Goal: Task Accomplishment & Management: Use online tool/utility

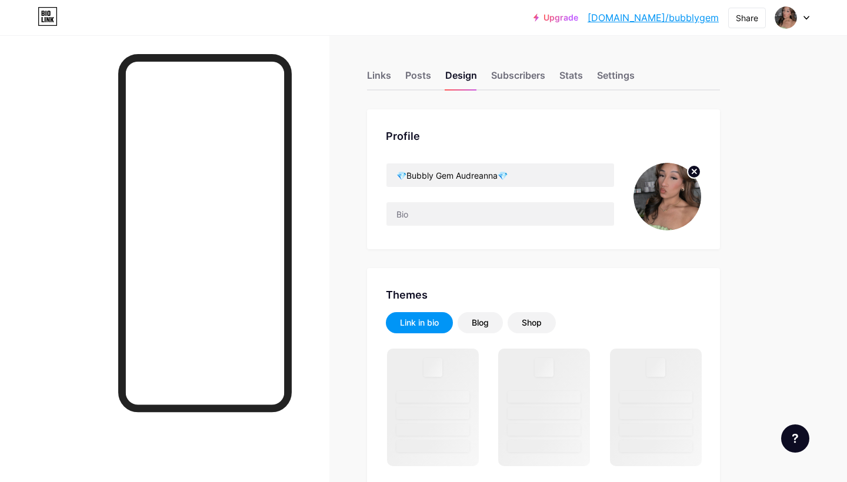
type input "#ffffff"
type input "#000000"
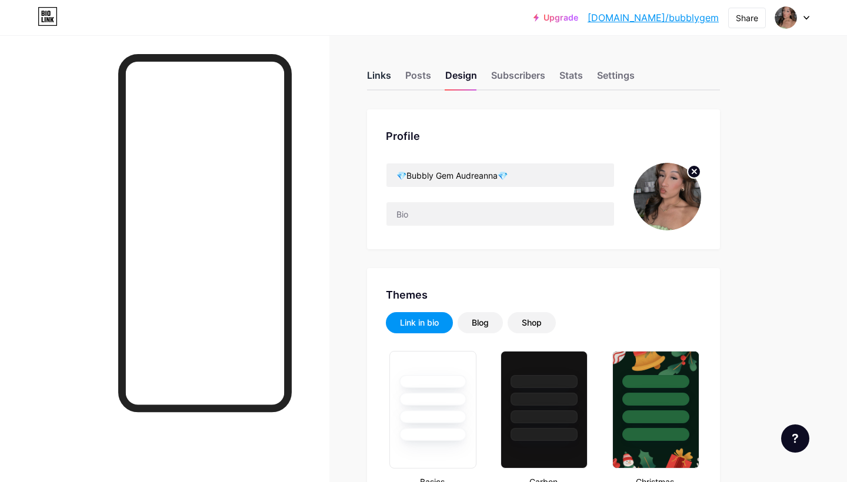
click at [385, 72] on div "Links" at bounding box center [379, 78] width 24 height 21
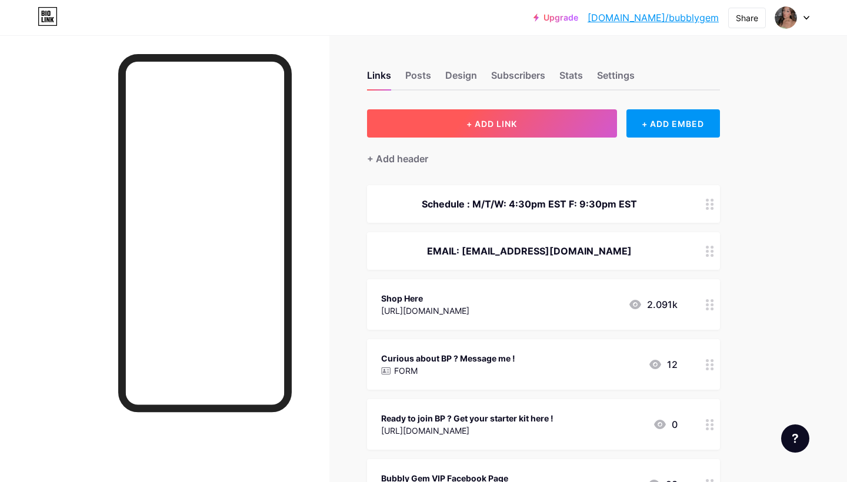
click at [507, 112] on button "+ ADD LINK" at bounding box center [492, 123] width 250 height 28
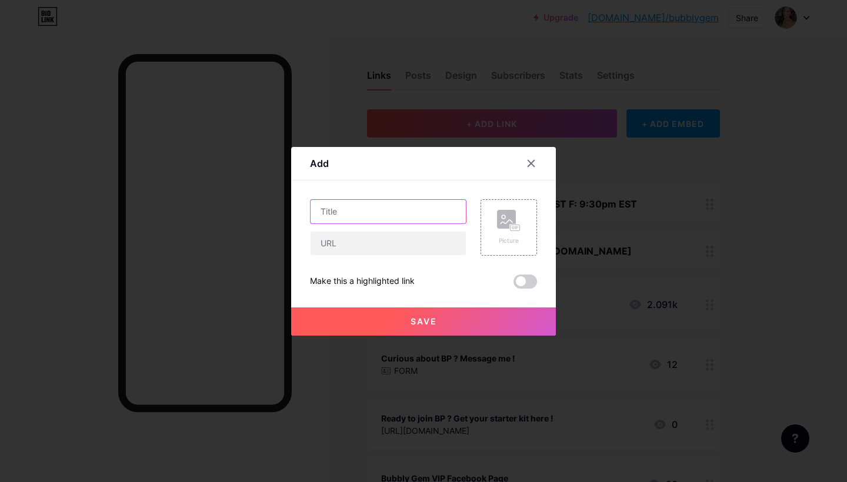
click at [338, 212] on input "text" at bounding box center [388, 212] width 155 height 24
type input "October Preorder"
click at [345, 232] on input "text" at bounding box center [388, 244] width 155 height 24
paste input "[URL][DOMAIN_NAME]"
type input "[URL][DOMAIN_NAME]"
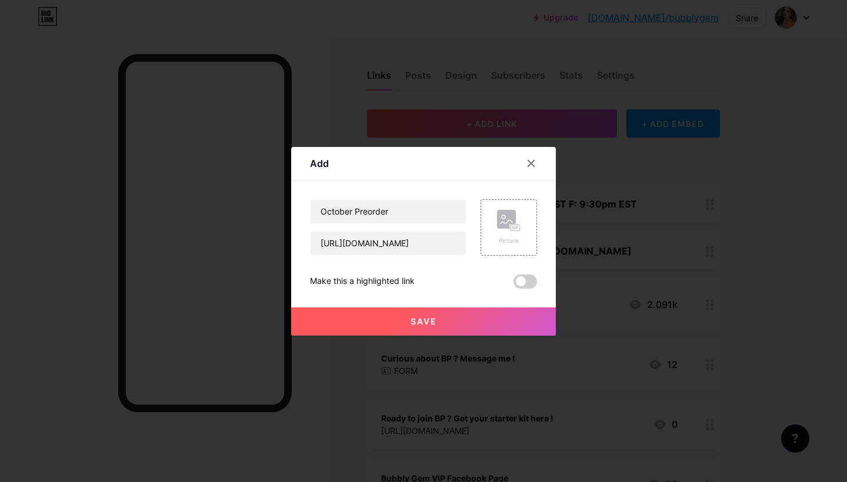
click at [406, 318] on button "Save" at bounding box center [423, 322] width 265 height 28
